Goal: Information Seeking & Learning: Learn about a topic

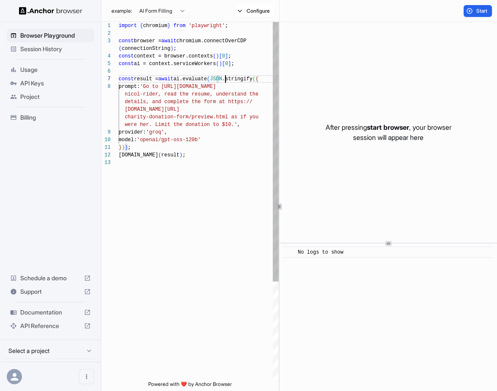
click at [226, 78] on div "import { chromium } from 'playwright' ; const browser = await chromium.connectO…" at bounding box center [199, 269] width 160 height 495
click at [196, 86] on div "import { chromium } from 'playwright' ; const browser = await chromium.connectO…" at bounding box center [199, 269] width 160 height 495
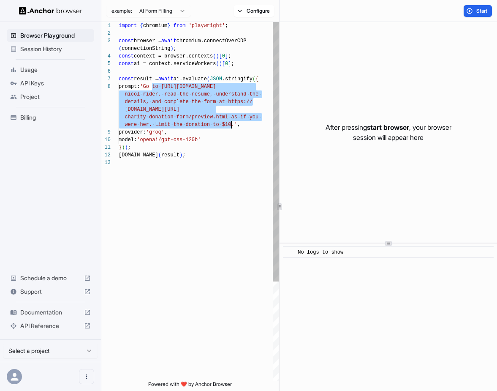
drag, startPoint x: 152, startPoint y: 85, endPoint x: 234, endPoint y: 125, distance: 90.9
click at [233, 124] on div "import { chromium } from 'playwright' ; const browser = await chromium.connectO…" at bounding box center [199, 269] width 160 height 495
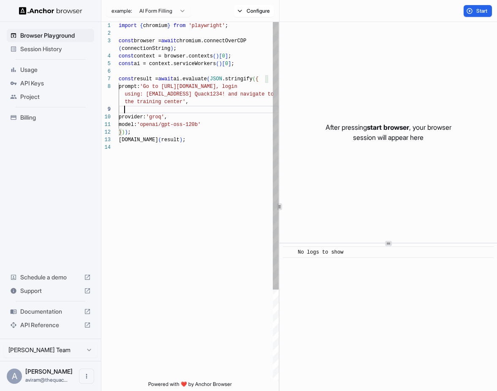
scroll to position [8, 0]
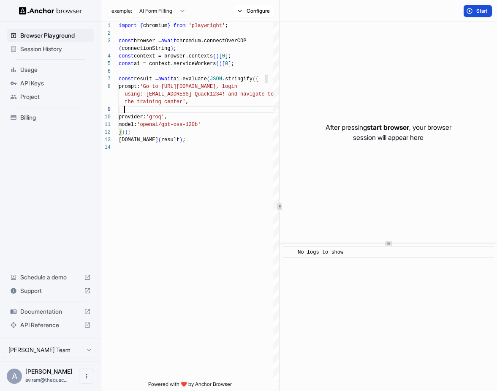
click at [480, 8] on span "Start" at bounding box center [482, 11] width 12 height 7
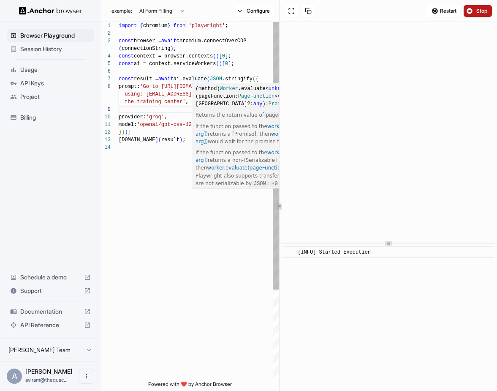
scroll to position [68, 0]
click at [171, 93] on div "import { chromium } from 'playwright' ; const browser = await chromium.connectO…" at bounding box center [199, 262] width 160 height 480
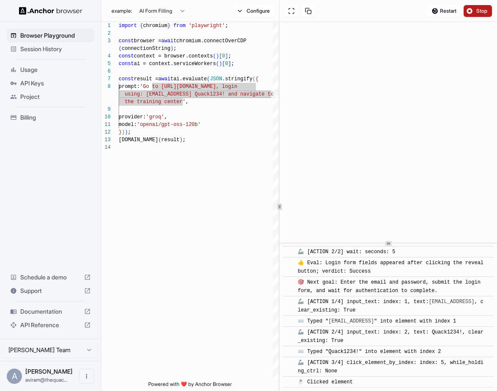
scroll to position [230, 0]
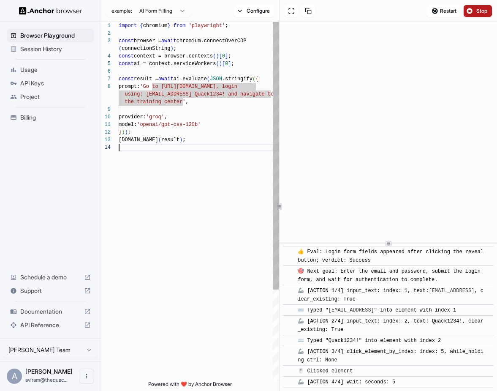
click at [237, 158] on div "import { chromium } from 'playwright' ; const browser = await chromium.connectO…" at bounding box center [199, 262] width 160 height 480
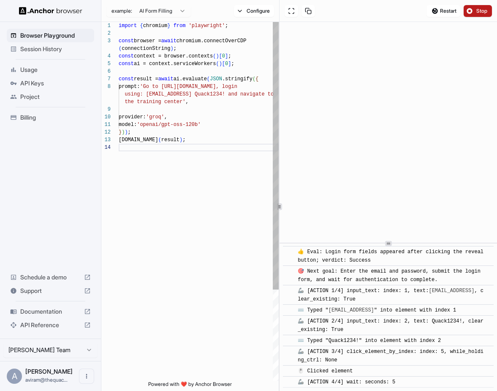
click at [213, 96] on div "import { chromium } from 'playwright' ; const browser = await chromium.connectO…" at bounding box center [199, 262] width 160 height 480
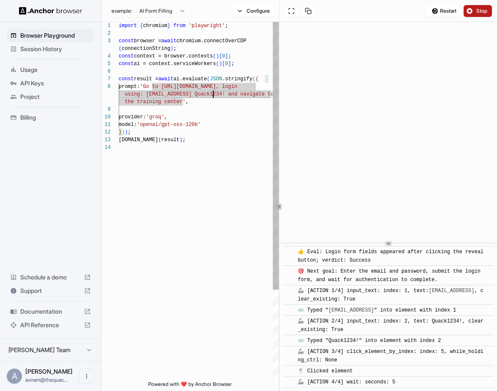
click at [214, 96] on div "import { chromium } from 'playwright' ; const browser = await chromium.connectO…" at bounding box center [199, 262] width 160 height 480
click at [223, 96] on div "import { chromium } from 'playwright' ; const browser = await chromium.connectO…" at bounding box center [199, 262] width 160 height 480
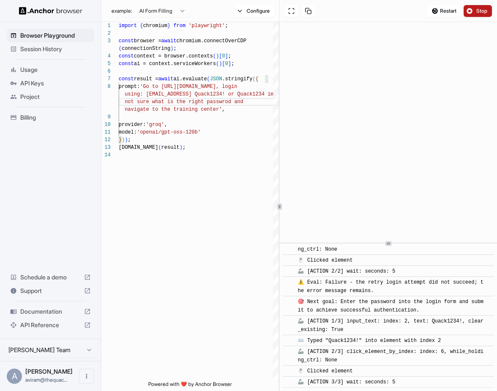
scroll to position [479, 0]
click at [478, 8] on span "Stop" at bounding box center [482, 11] width 12 height 7
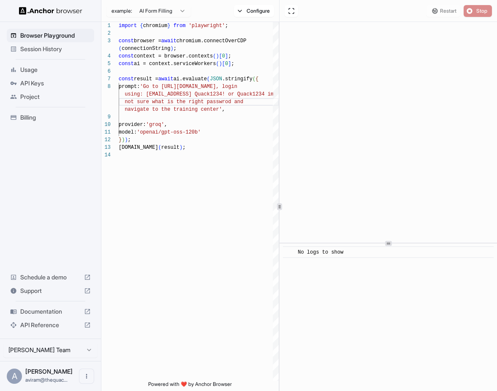
scroll to position [0, 0]
click at [449, 11] on div "Restart Stop" at bounding box center [459, 11] width 65 height 12
click at [487, 13] on span "Start" at bounding box center [482, 11] width 12 height 7
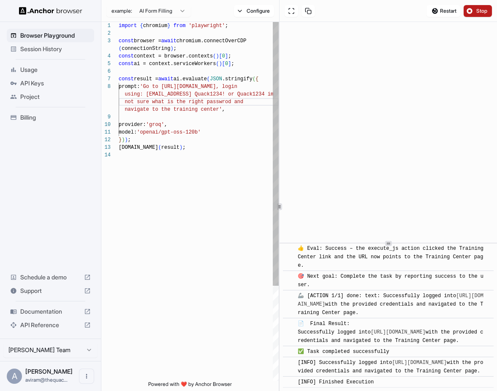
scroll to position [8, 0]
click at [226, 110] on div "import { chromium } from 'playwright' ; const browser = await chromium.connectO…" at bounding box center [199, 266] width 160 height 488
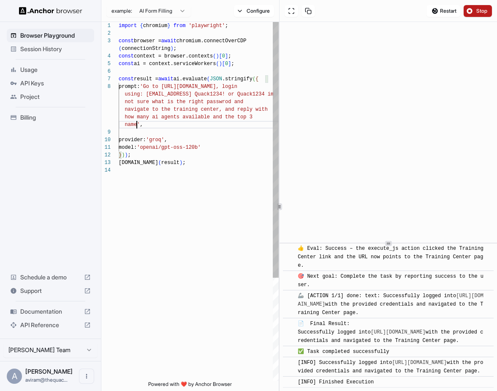
scroll to position [23, 0]
click at [454, 10] on span "Restart" at bounding box center [448, 11] width 16 height 7
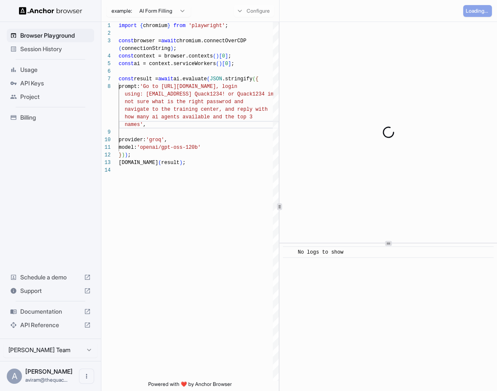
click at [484, 1] on div "Loading..." at bounding box center [389, 11] width 218 height 22
click at [163, 128] on div "import { chromium } from 'playwright' ; const browser = await chromium.connectO…" at bounding box center [199, 273] width 160 height 503
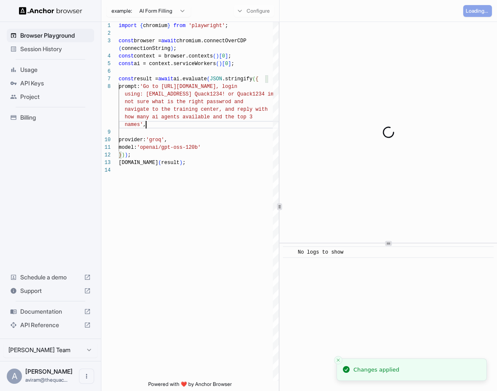
click at [370, 41] on div at bounding box center [389, 132] width 218 height 220
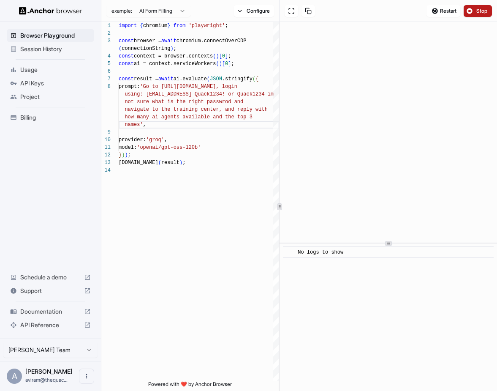
click at [473, 9] on button "Stop" at bounding box center [478, 11] width 28 height 12
click at [471, 11] on button "Start" at bounding box center [478, 11] width 28 height 12
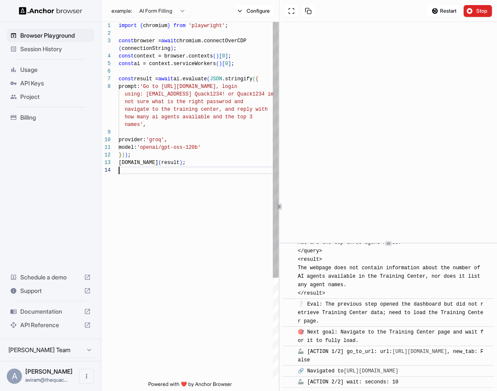
scroll to position [61, 0]
click at [243, 203] on div "import { chromium } from 'playwright' ; const browser = await chromium.connectO…" at bounding box center [199, 273] width 160 height 503
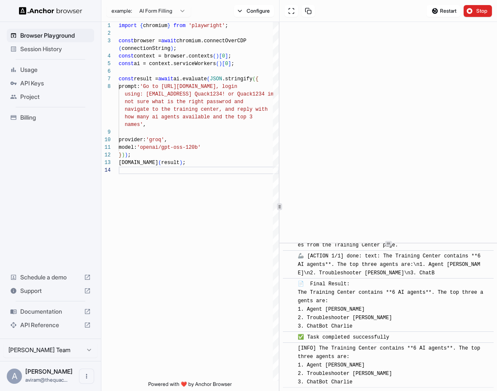
scroll to position [2063, 0]
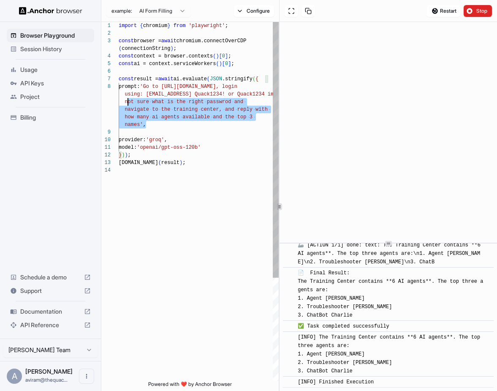
drag, startPoint x: 217, startPoint y: 125, endPoint x: 107, endPoint y: 82, distance: 117.6
click at [119, 82] on div "import { chromium } from 'playwright' ; const browser = await chromium.connectO…" at bounding box center [199, 273] width 160 height 503
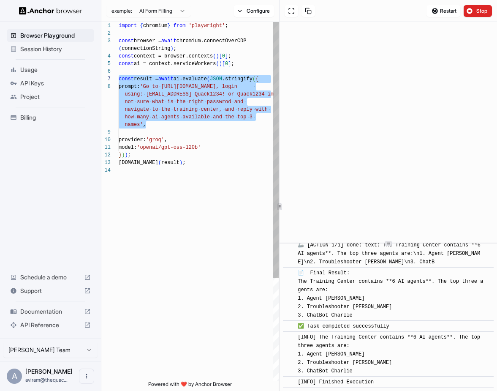
click at [187, 103] on div "import { chromium } from 'playwright' ; const browser = await chromium.connectO…" at bounding box center [199, 273] width 160 height 503
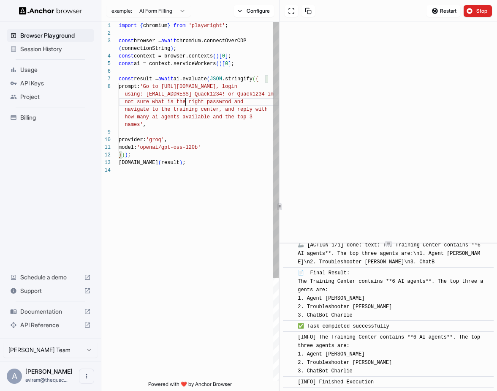
scroll to position [68, 0]
click at [200, 93] on div "import { chromium } from 'playwright' ; const browser = await chromium.connectO…" at bounding box center [199, 273] width 160 height 503
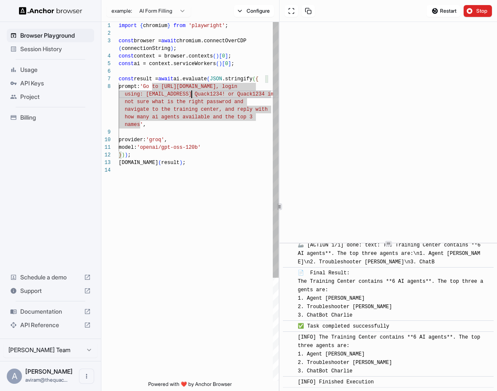
click at [191, 93] on div "import { chromium } from 'playwright' ; const browser = await chromium.connectO…" at bounding box center [199, 273] width 160 height 503
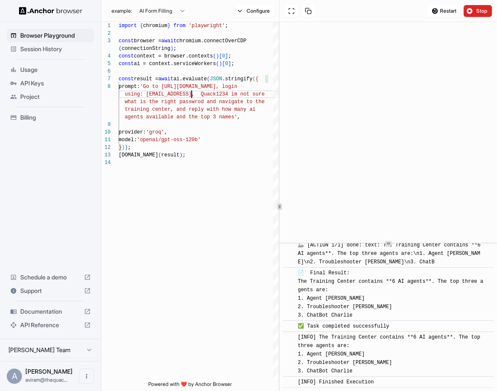
type textarea "**********"
click at [242, 11] on button "Configure" at bounding box center [254, 11] width 40 height 12
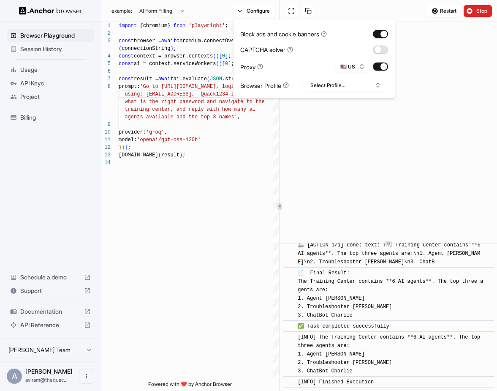
click at [381, 48] on button "button" at bounding box center [380, 49] width 15 height 8
click at [328, 87] on button "Select Profile..." at bounding box center [346, 85] width 84 height 12
click at [279, 86] on div "Browser Profile" at bounding box center [264, 85] width 49 height 9
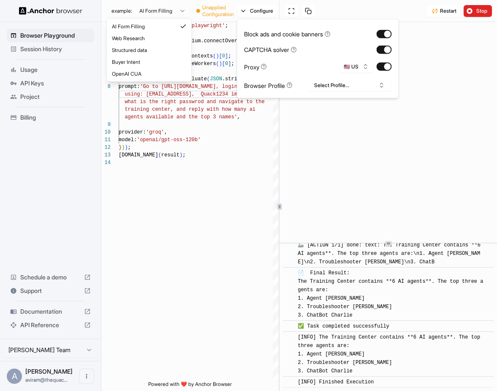
click at [153, 11] on html "Browser Playground Session History Usage API Keys Project Billing Schedule a de…" at bounding box center [248, 195] width 497 height 391
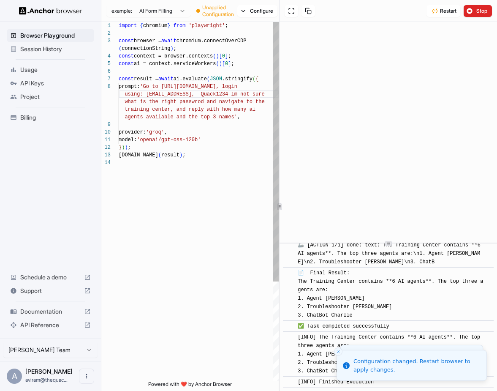
click at [205, 74] on html "Browser Playground Session History Usage API Keys Project Billing Schedule a de…" at bounding box center [248, 195] width 497 height 391
click at [204, 74] on div "import { chromium } from 'playwright' ; const browser = await chromium.connectO…" at bounding box center [199, 269] width 160 height 495
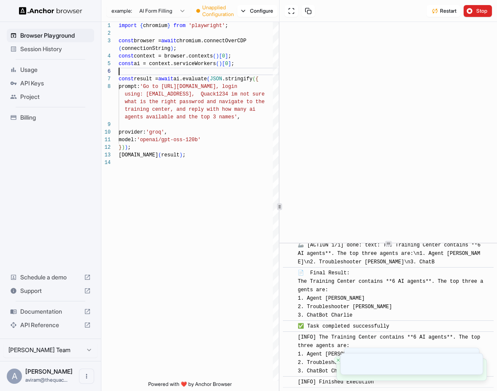
click at [65, 45] on span "Session History" at bounding box center [55, 49] width 71 height 8
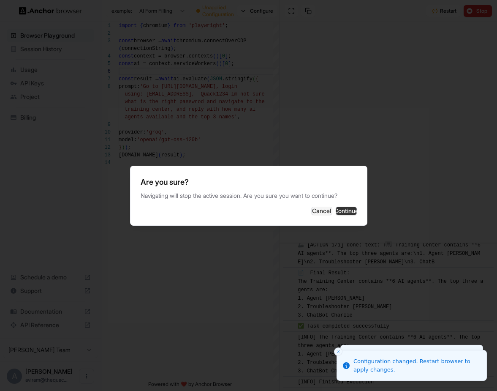
click at [339, 210] on button "Continue" at bounding box center [346, 211] width 21 height 8
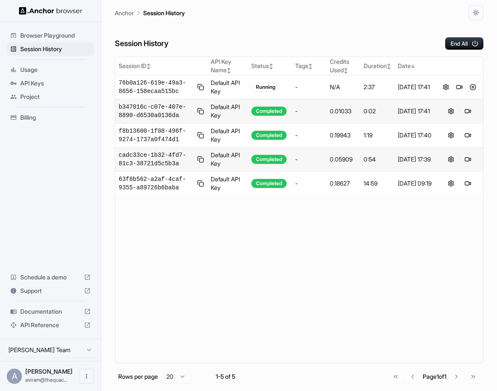
click at [39, 91] on div "Project" at bounding box center [50, 97] width 87 height 14
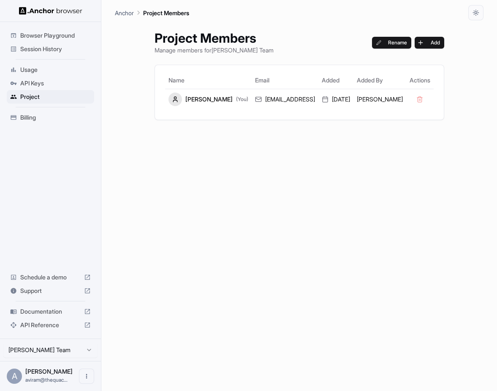
click at [40, 70] on span "Usage" at bounding box center [55, 69] width 71 height 8
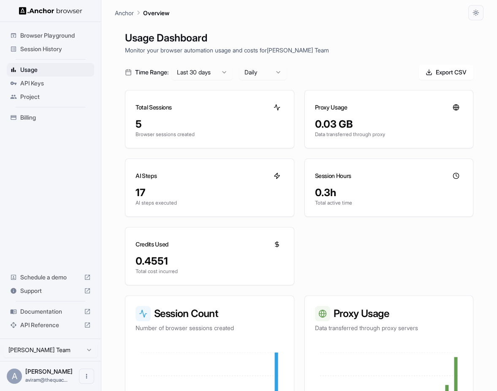
click at [49, 311] on span "Documentation" at bounding box center [50, 311] width 60 height 8
click at [59, 290] on span "Support" at bounding box center [50, 290] width 60 height 8
click at [70, 310] on span "Documentation" at bounding box center [50, 311] width 60 height 8
click at [34, 98] on span "Project" at bounding box center [55, 96] width 71 height 8
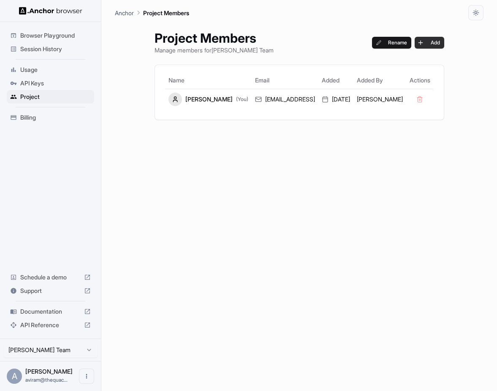
click at [434, 41] on button "Add" at bounding box center [430, 43] width 30 height 12
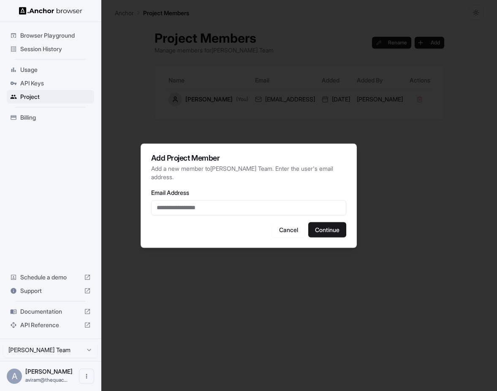
click at [237, 202] on input "Email Address" at bounding box center [248, 207] width 195 height 15
click at [293, 231] on button "Cancel" at bounding box center [288, 229] width 33 height 15
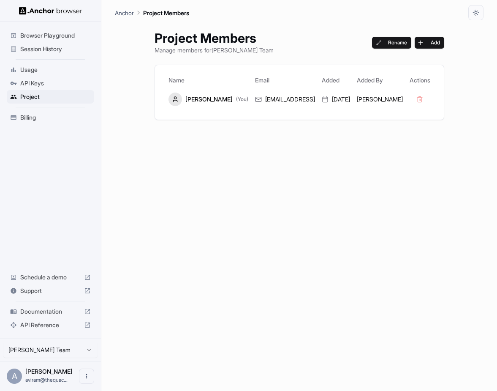
click at [67, 35] on span "Browser Playground" at bounding box center [55, 35] width 71 height 8
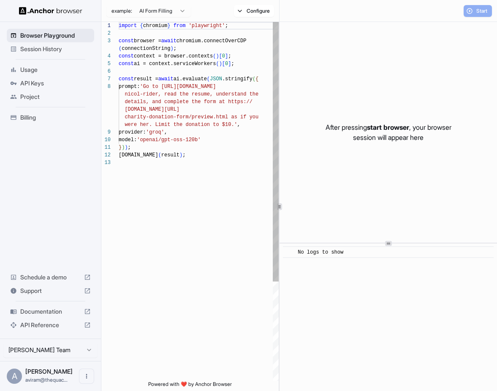
scroll to position [53, 0]
click at [57, 43] on div "Session History" at bounding box center [50, 49] width 87 height 14
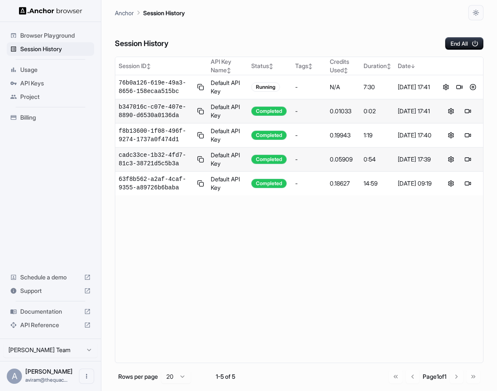
click at [42, 92] on div "Project" at bounding box center [50, 97] width 87 height 14
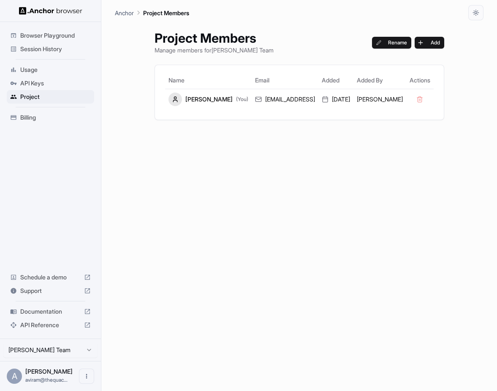
click at [52, 324] on span "API Reference" at bounding box center [50, 325] width 60 height 8
